Goal: Complete application form

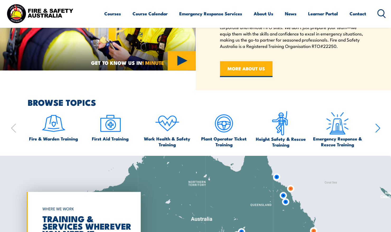
scroll to position [287, 0]
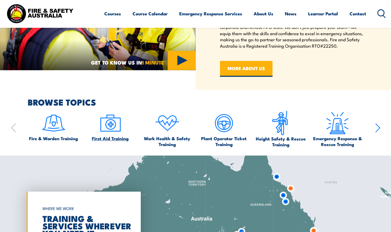
click at [110, 119] on img at bounding box center [110, 122] width 25 height 25
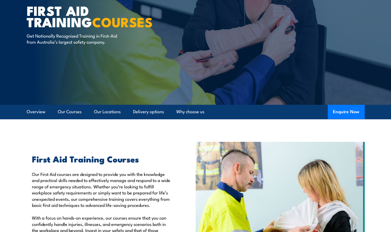
scroll to position [48, 0]
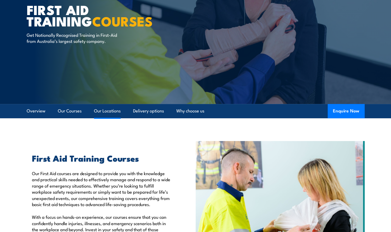
click at [108, 111] on link "Our Locations" at bounding box center [107, 111] width 27 height 14
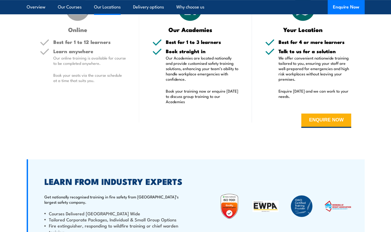
scroll to position [1348, 0]
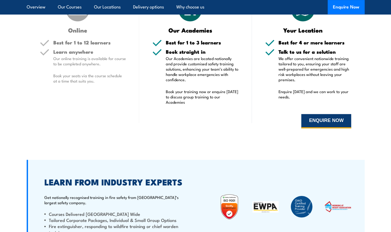
click at [325, 120] on button "ENQUIRE NOW" at bounding box center [326, 121] width 50 height 14
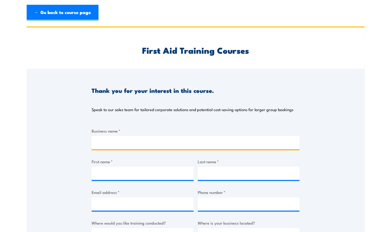
click at [107, 143] on input "Business name *" at bounding box center [196, 142] width 208 height 13
type input "Care Course"
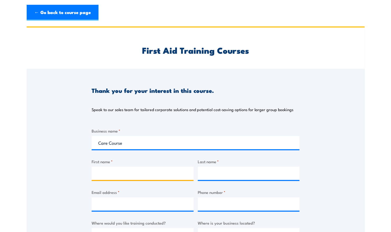
click at [101, 170] on input "First name *" at bounding box center [143, 172] width 102 height 13
type input "[PERSON_NAME]"
type input "Kaur"
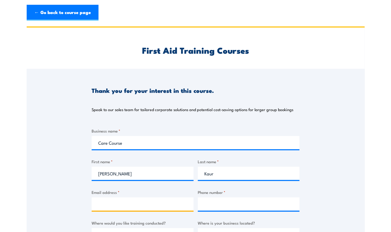
type input "[EMAIL_ADDRESS][DOMAIN_NAME]"
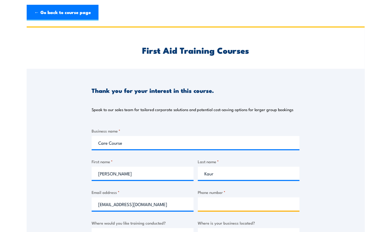
type input "0493178121"
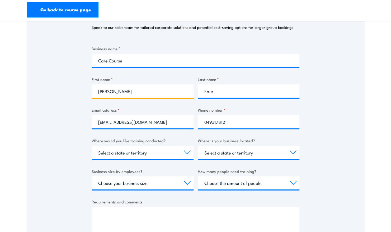
scroll to position [88, 0]
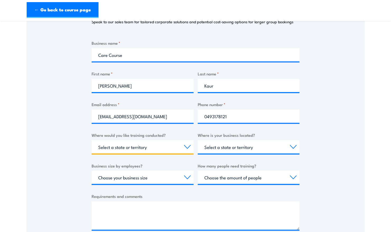
click at [185, 147] on select "Select a state or territory Nationally - multiple locations [GEOGRAPHIC_DATA] […" at bounding box center [143, 146] width 102 height 13
select select "VIC"
click at [92, 140] on select "Select a state or territory Nationally - multiple locations [GEOGRAPHIC_DATA] […" at bounding box center [143, 146] width 102 height 13
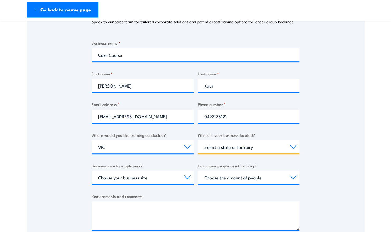
click at [280, 148] on select "Select a state or territory [GEOGRAPHIC_DATA] [GEOGRAPHIC_DATA] [GEOGRAPHIC_DAT…" at bounding box center [249, 146] width 102 height 13
select select "VIC"
click at [198, 140] on select "Select a state or territory [GEOGRAPHIC_DATA] [GEOGRAPHIC_DATA] [GEOGRAPHIC_DAT…" at bounding box center [249, 146] width 102 height 13
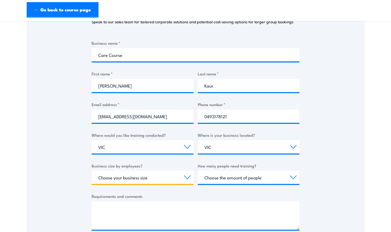
click at [168, 176] on select "Choose your business size 1 to 19 20 to 199 200+" at bounding box center [143, 176] width 102 height 13
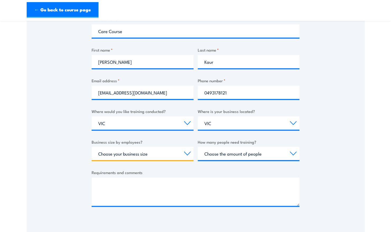
scroll to position [112, 0]
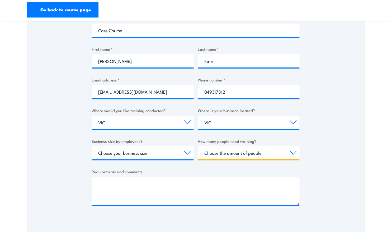
click at [257, 153] on select "Choose the amount of people 1 to 4 5 to 19 20+" at bounding box center [249, 152] width 102 height 13
click at [67, 187] on div "Thank you for your interest in this course. Speak to our sales team for tailore…" at bounding box center [196, 88] width 338 height 264
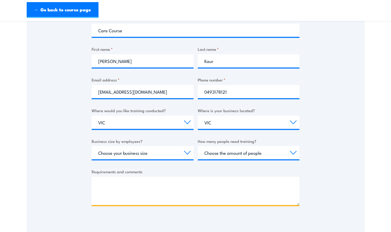
click at [111, 189] on textarea "Requirements and comments" at bounding box center [196, 190] width 208 height 28
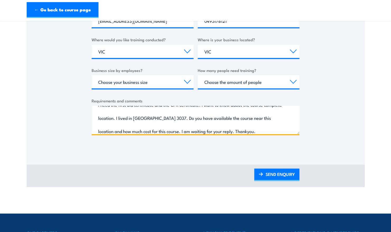
scroll to position [185, 0]
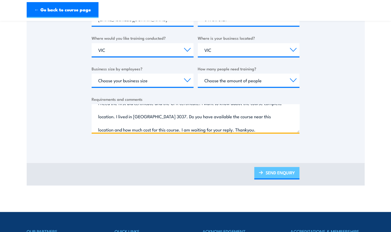
type textarea "I need the first aid certificate and the CPR certificate. I want to know about …"
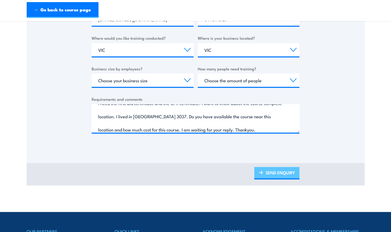
click at [284, 170] on link "SEND ENQUIRY" at bounding box center [276, 173] width 45 height 12
click at [286, 171] on link "SEND ENQUIRY" at bounding box center [276, 173] width 45 height 12
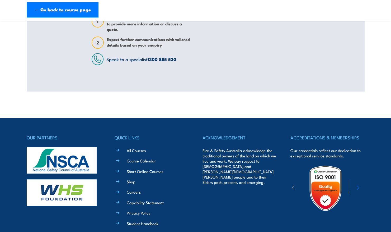
scroll to position [0, 0]
